Goal: Task Accomplishment & Management: Use online tool/utility

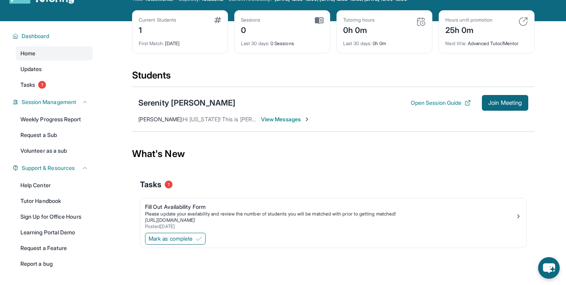
scroll to position [40, 0]
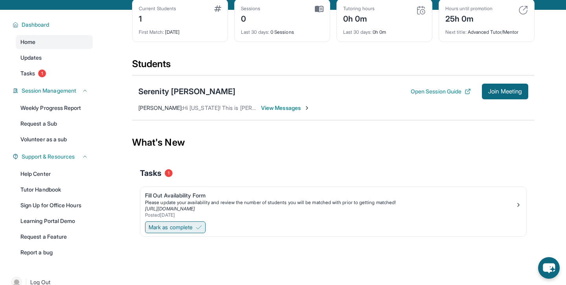
click at [198, 225] on button "Mark as complete" at bounding box center [175, 228] width 60 height 12
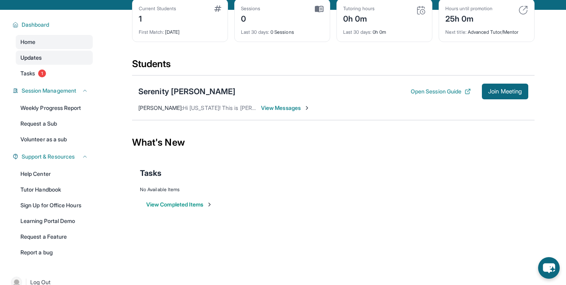
click at [49, 62] on link "Updates" at bounding box center [54, 58] width 77 height 14
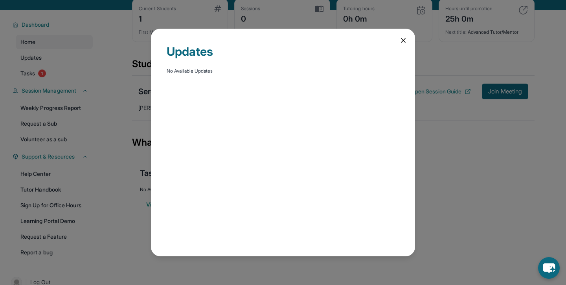
click at [399, 43] on icon at bounding box center [403, 41] width 8 height 8
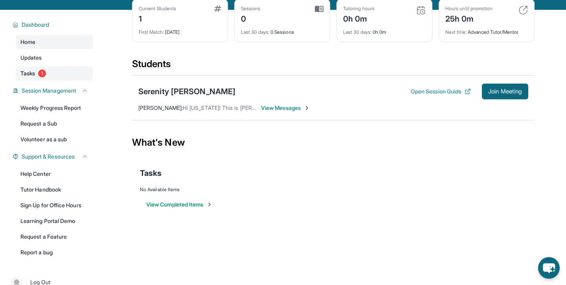
click at [81, 78] on link "Tasks 1" at bounding box center [54, 73] width 77 height 14
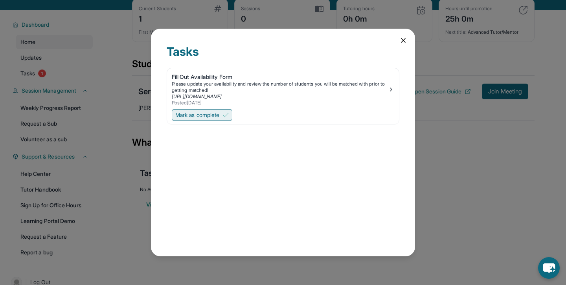
click at [203, 110] on button "Mark as complete" at bounding box center [202, 115] width 60 height 12
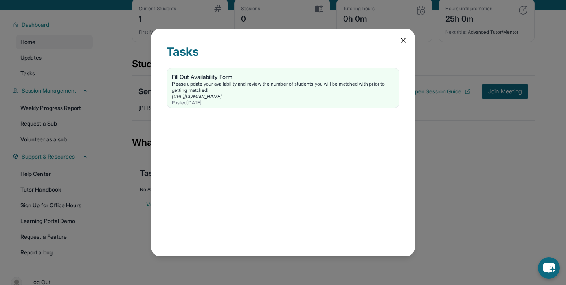
click at [405, 43] on icon at bounding box center [403, 41] width 8 height 8
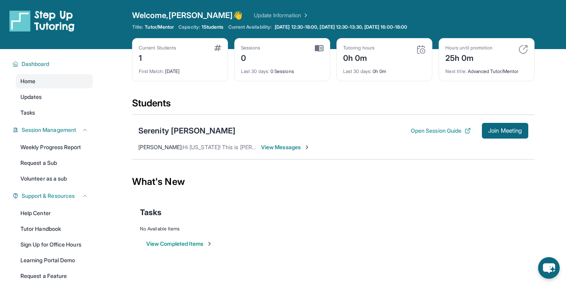
scroll to position [0, 0]
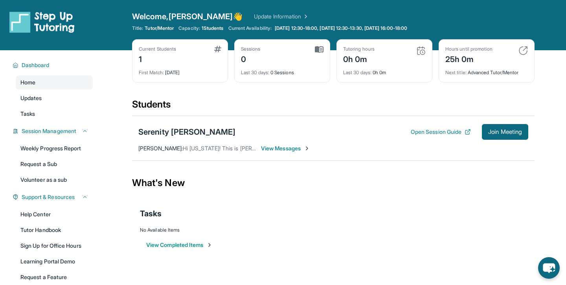
click at [279, 146] on span "View Messages" at bounding box center [285, 149] width 49 height 8
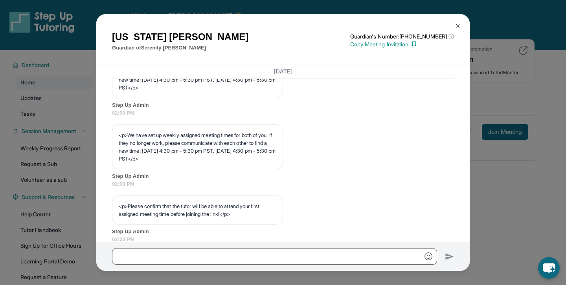
scroll to position [388, 0]
click at [459, 25] on img at bounding box center [457, 26] width 6 height 6
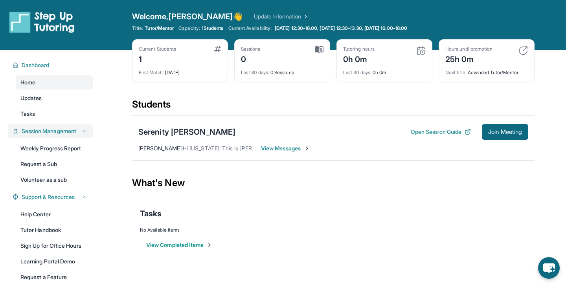
scroll to position [4, 0]
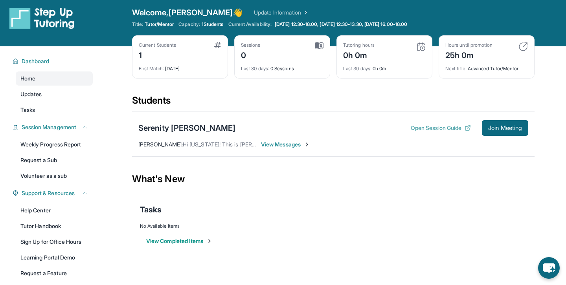
click at [452, 127] on button "Open Session Guide" at bounding box center [440, 128] width 60 height 8
